Goal: Complete application form

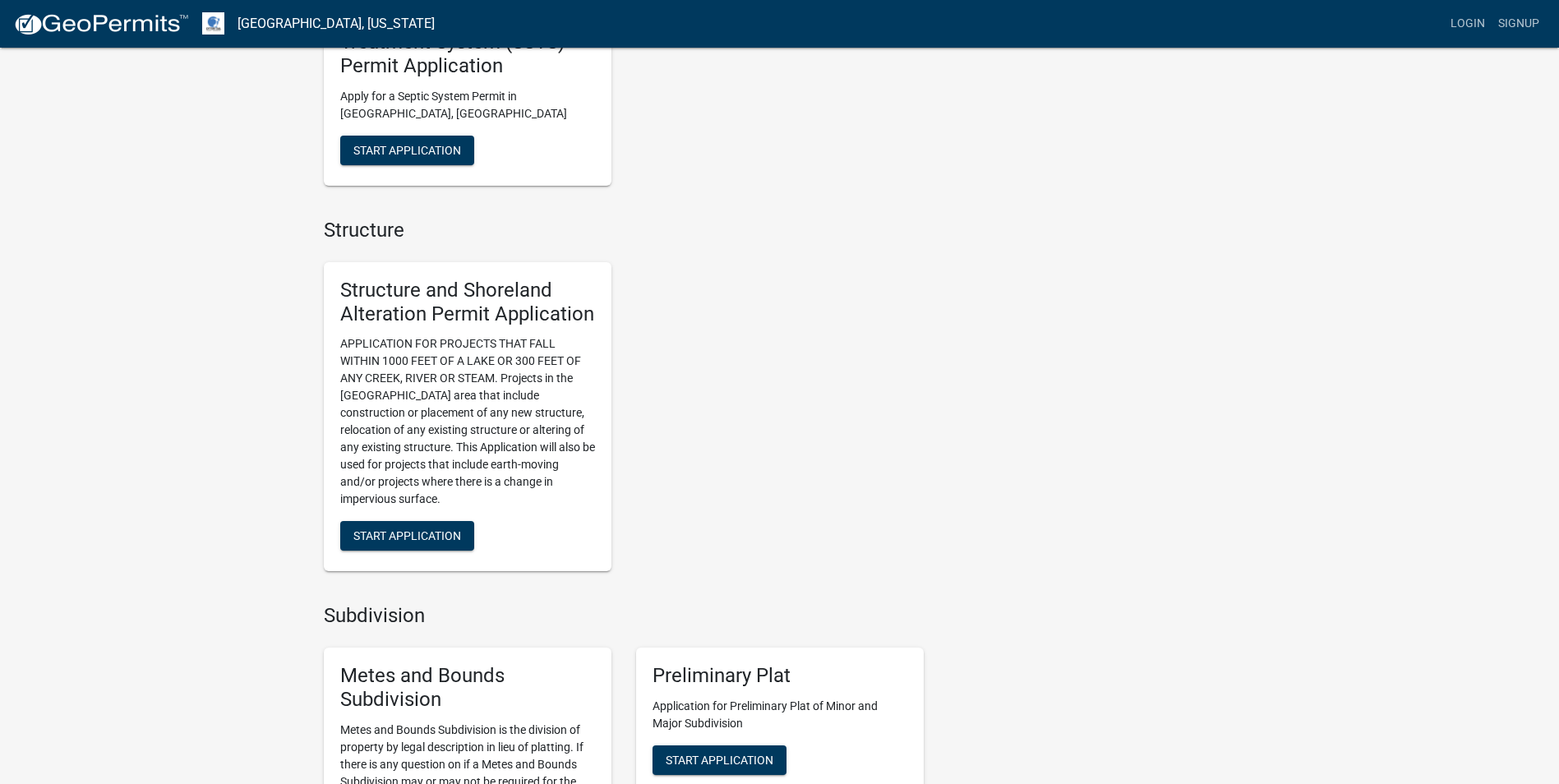
scroll to position [966, 0]
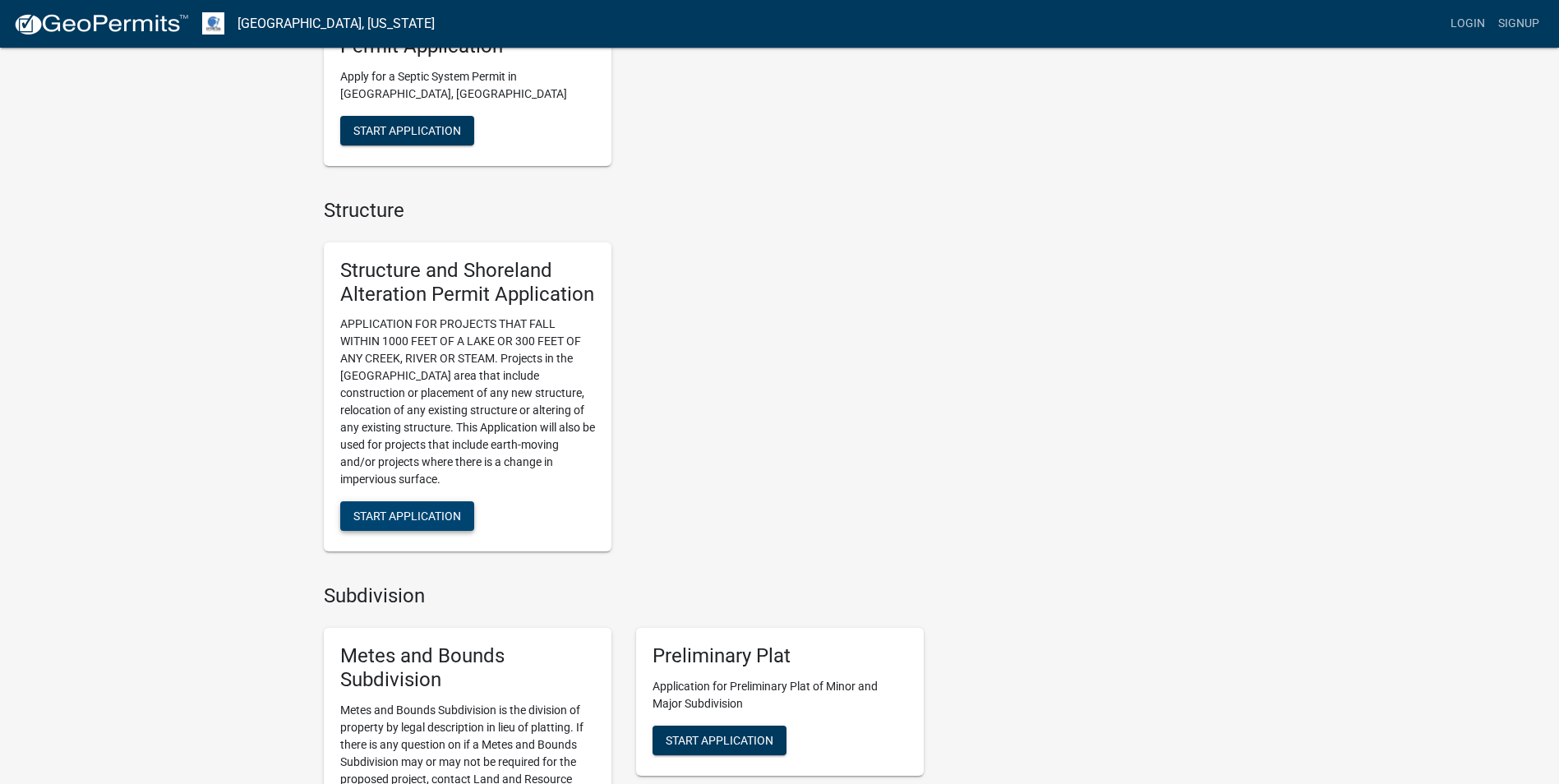
click at [362, 519] on span "Start Application" at bounding box center [407, 516] width 108 height 13
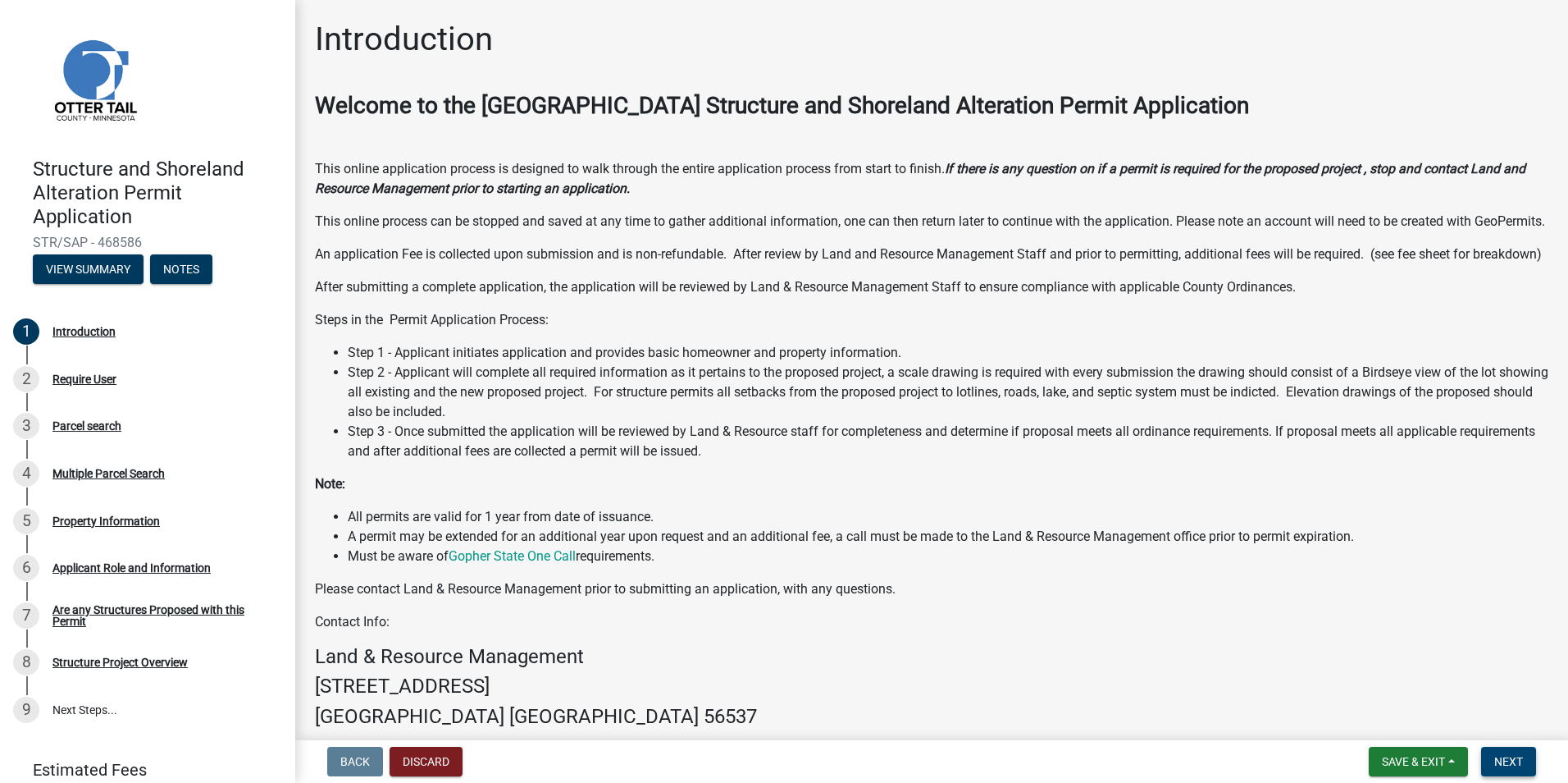
click at [1494, 767] on span "Next" at bounding box center [1508, 761] width 29 height 13
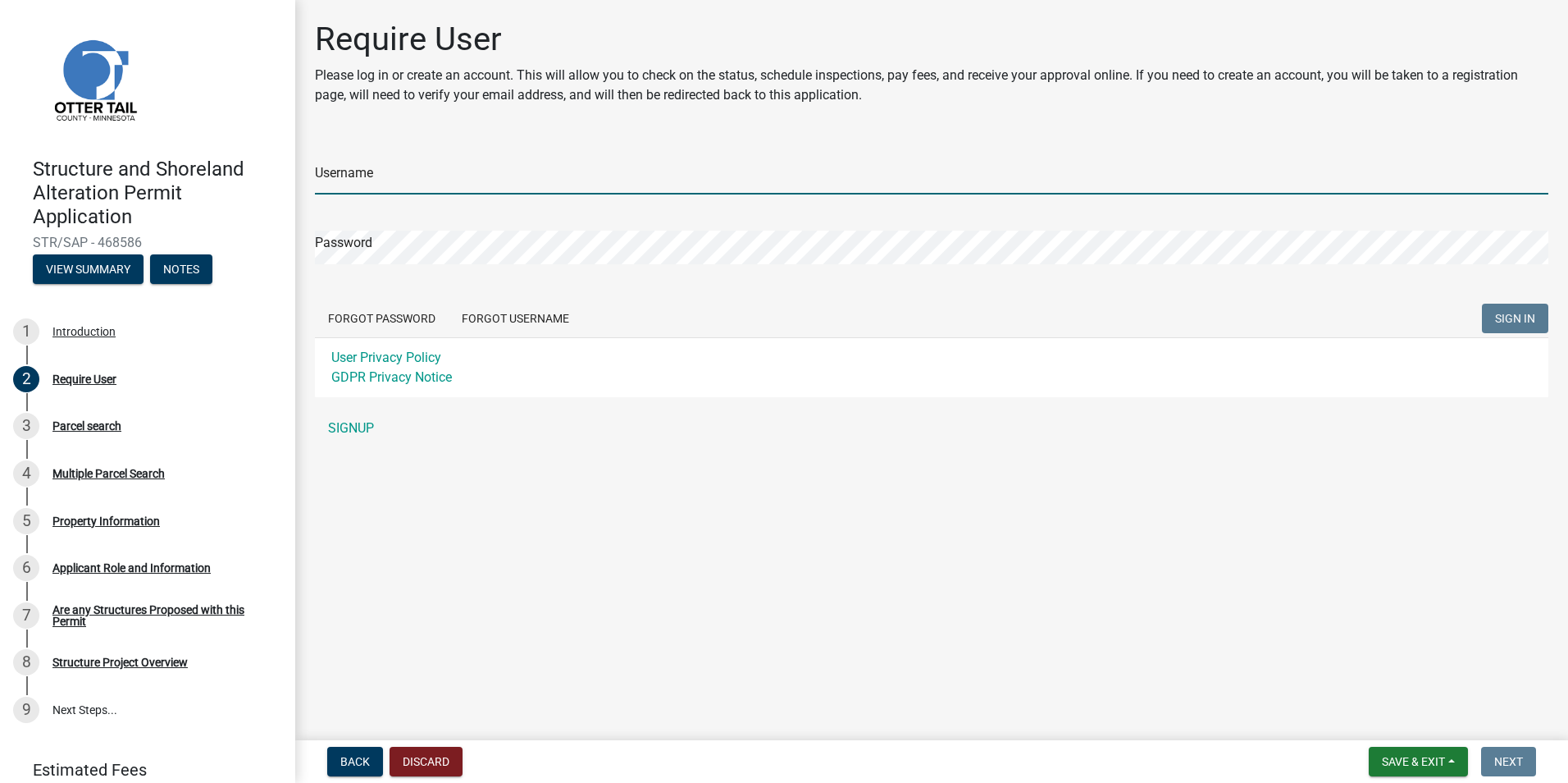
click at [429, 184] on input "Username" at bounding box center [931, 178] width 1233 height 34
click at [489, 316] on form "Username Password Forgot Password Forgot Username SIGN IN User Privacy Policy G…" at bounding box center [931, 267] width 1233 height 259
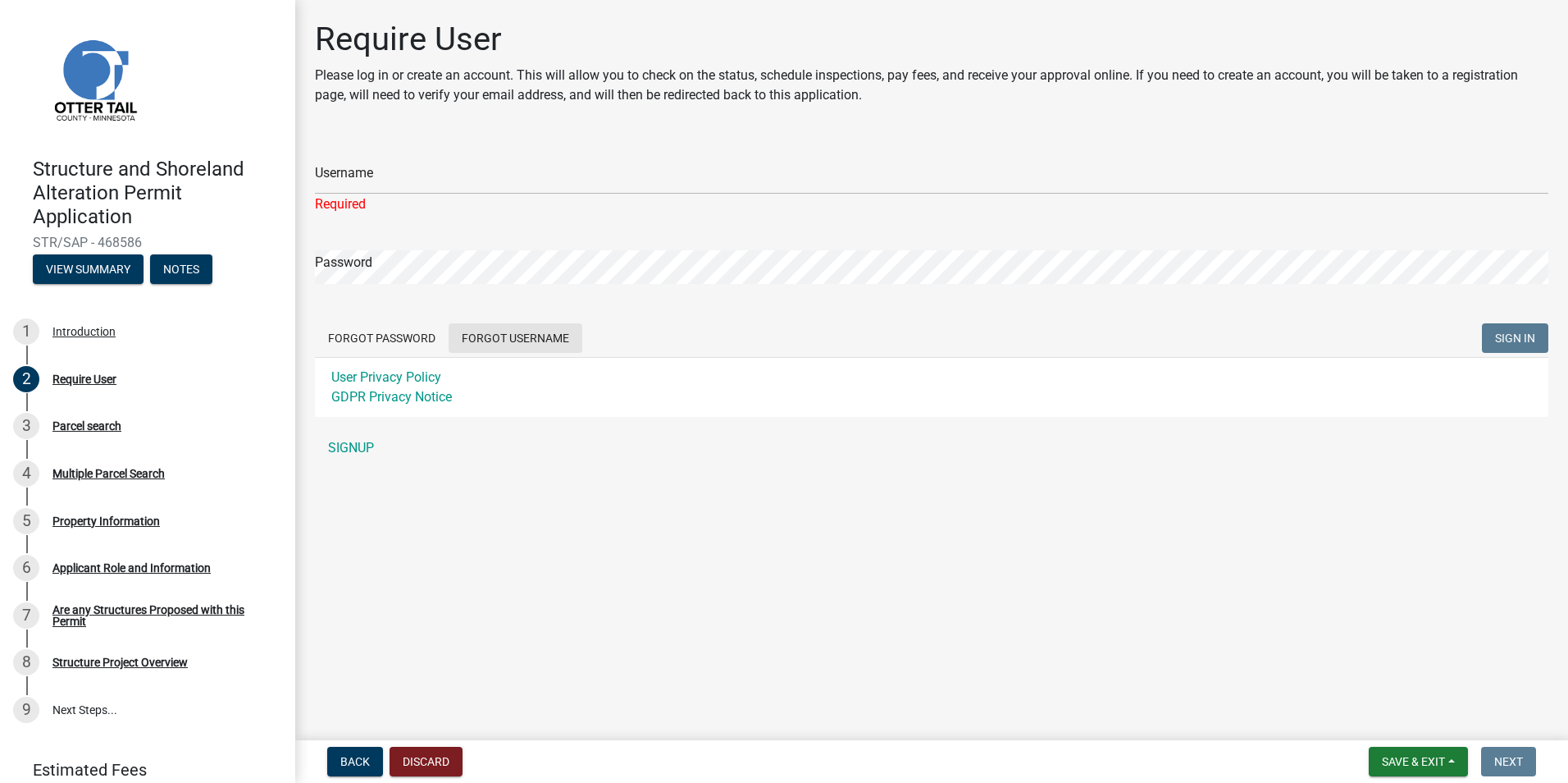
click at [522, 332] on button "Forgot Username" at bounding box center [515, 339] width 134 height 30
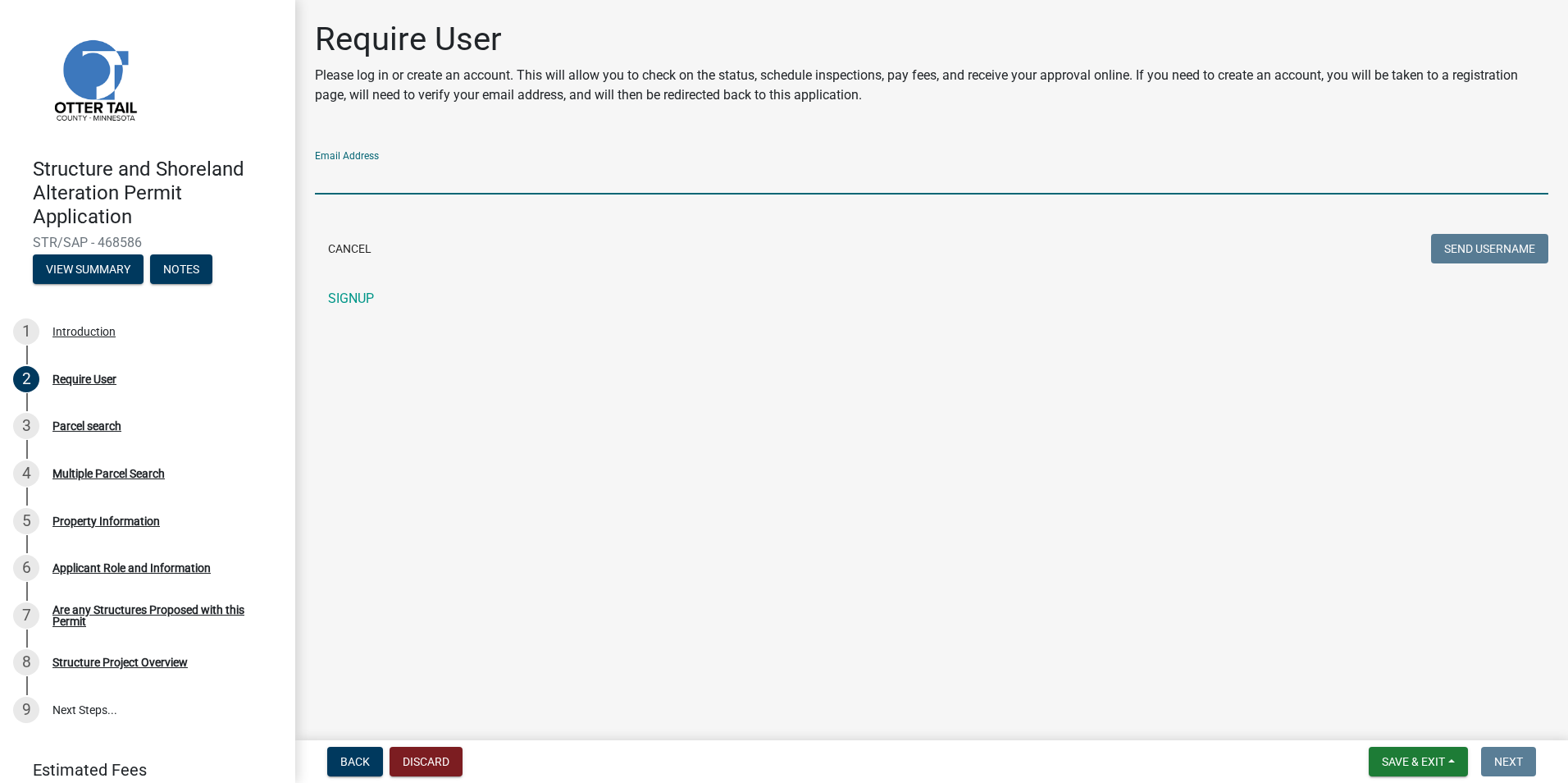
click at [383, 174] on input "Email Address" at bounding box center [931, 178] width 1233 height 34
type input "[PERSON_NAME][EMAIL_ADDRESS][DOMAIN_NAME]"
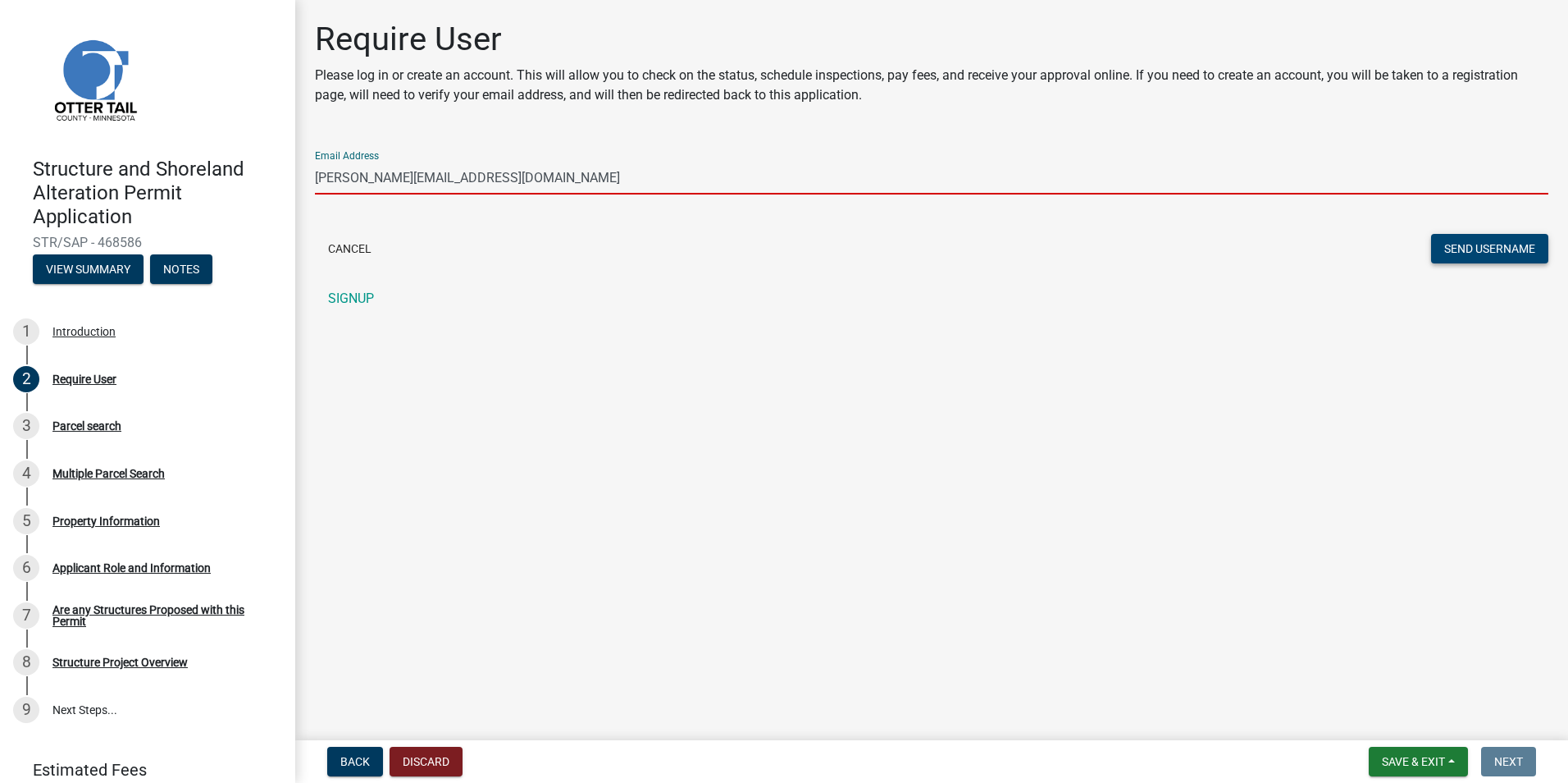
click at [1493, 250] on button "Send Username" at bounding box center [1489, 249] width 117 height 30
